Goal: Information Seeking & Learning: Learn about a topic

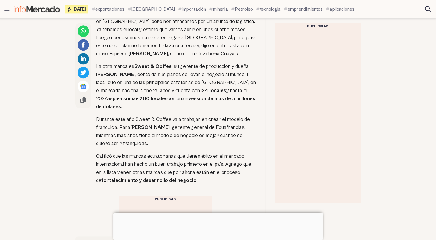
scroll to position [807, 0]
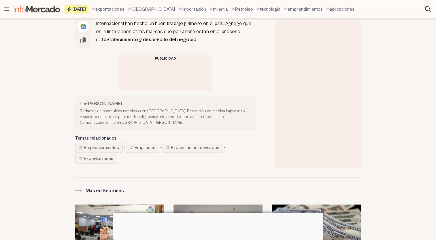
scroll to position [923, 0]
